Goal: Obtain resource: Download file/media

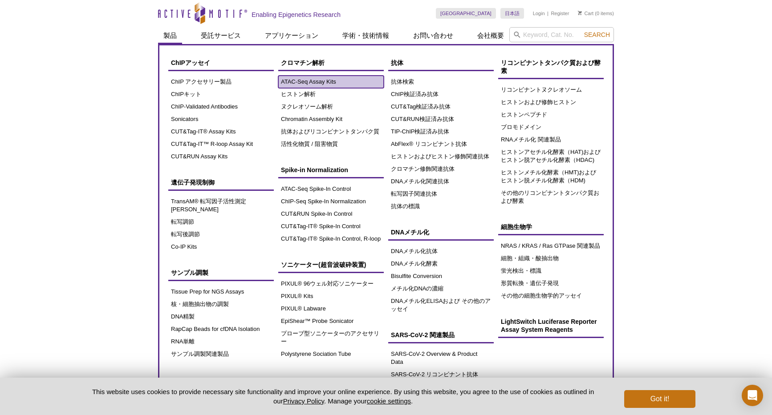
click at [290, 82] on link "ATAC-Seq Assay Kits" at bounding box center [331, 82] width 106 height 12
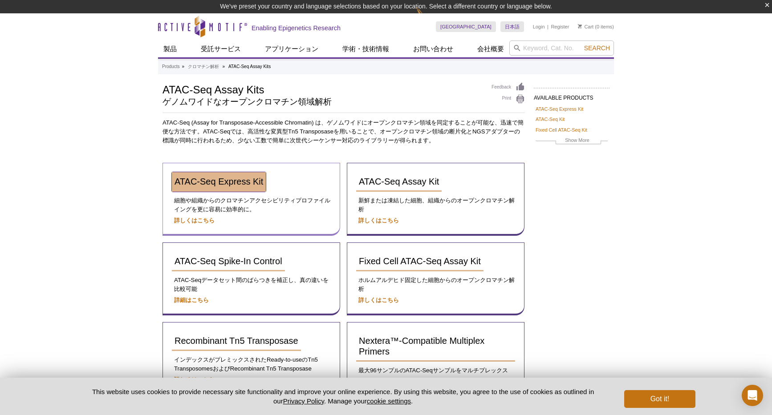
click at [232, 187] on link "ATAC-Seq Express Kit" at bounding box center [219, 182] width 94 height 20
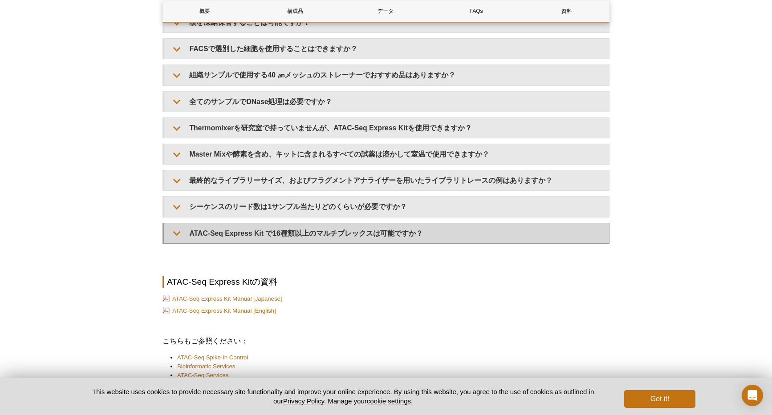
scroll to position [2120, 0]
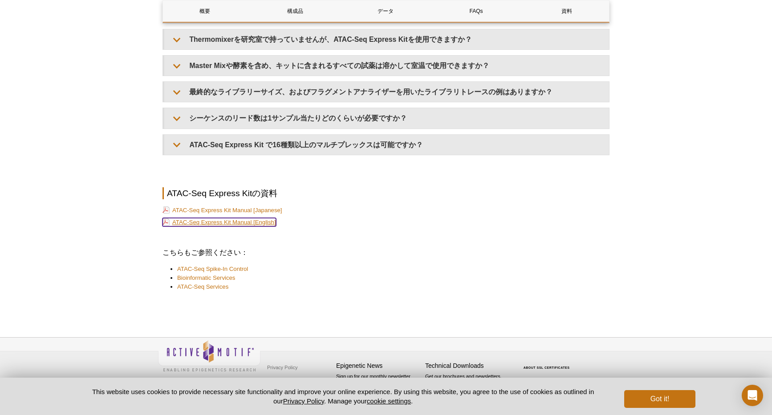
click at [246, 223] on link "ATAC-Seq Express Kit Manual [English]" at bounding box center [219, 222] width 114 height 8
click at [272, 209] on link "ATAC-Seq Express Kit Manual [Japanese]" at bounding box center [222, 210] width 120 height 8
